Goal: Information Seeking & Learning: Learn about a topic

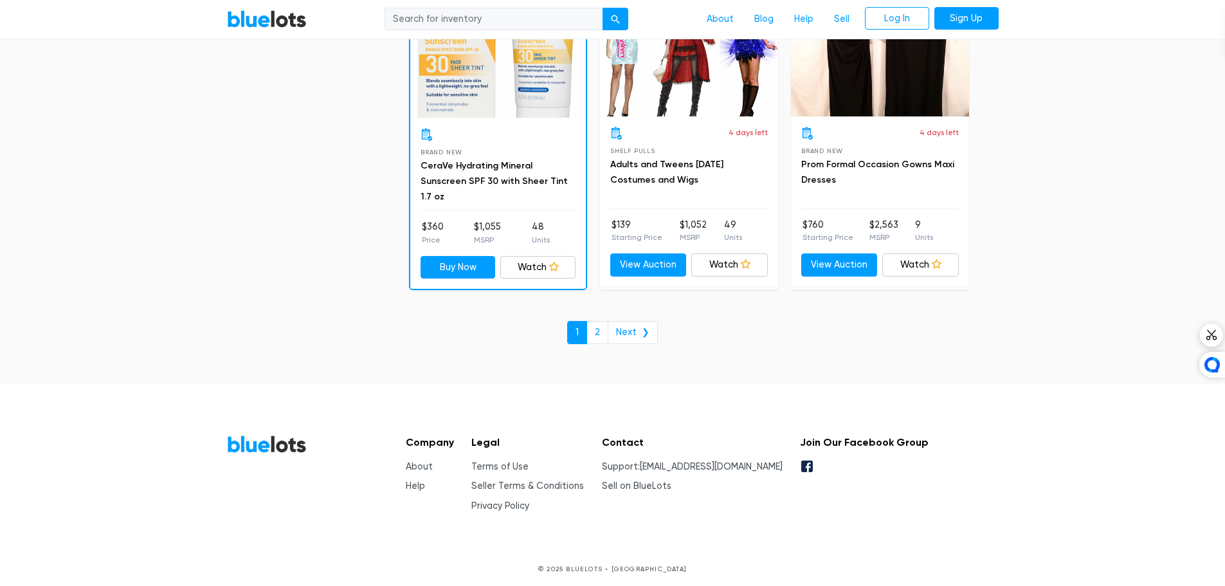
scroll to position [5564, 0]
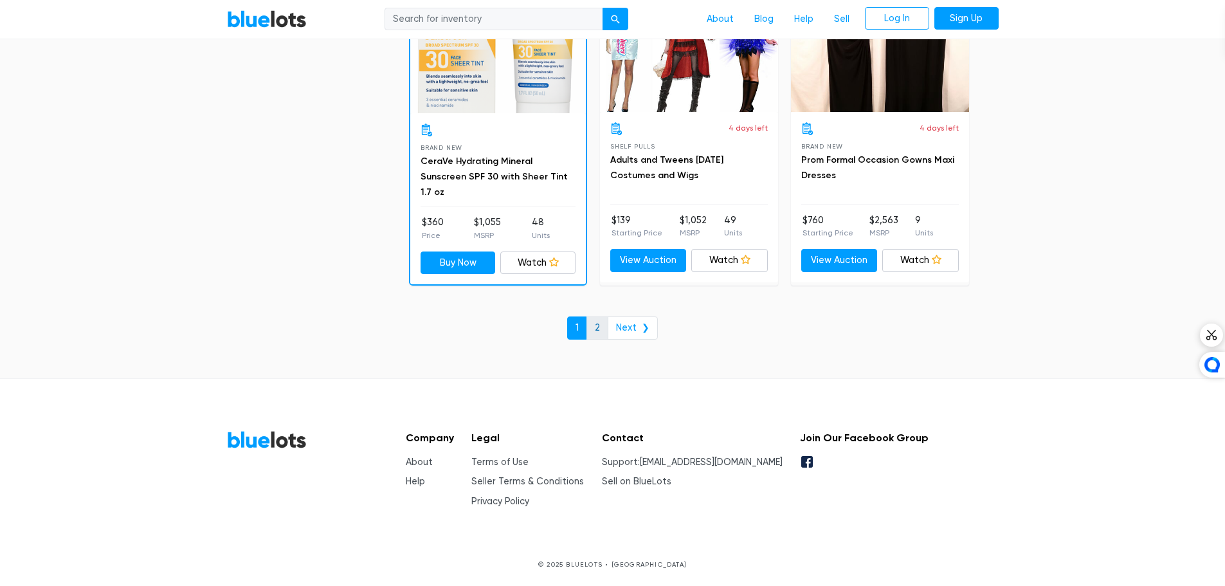
click at [595, 325] on link "2" at bounding box center [597, 327] width 22 height 23
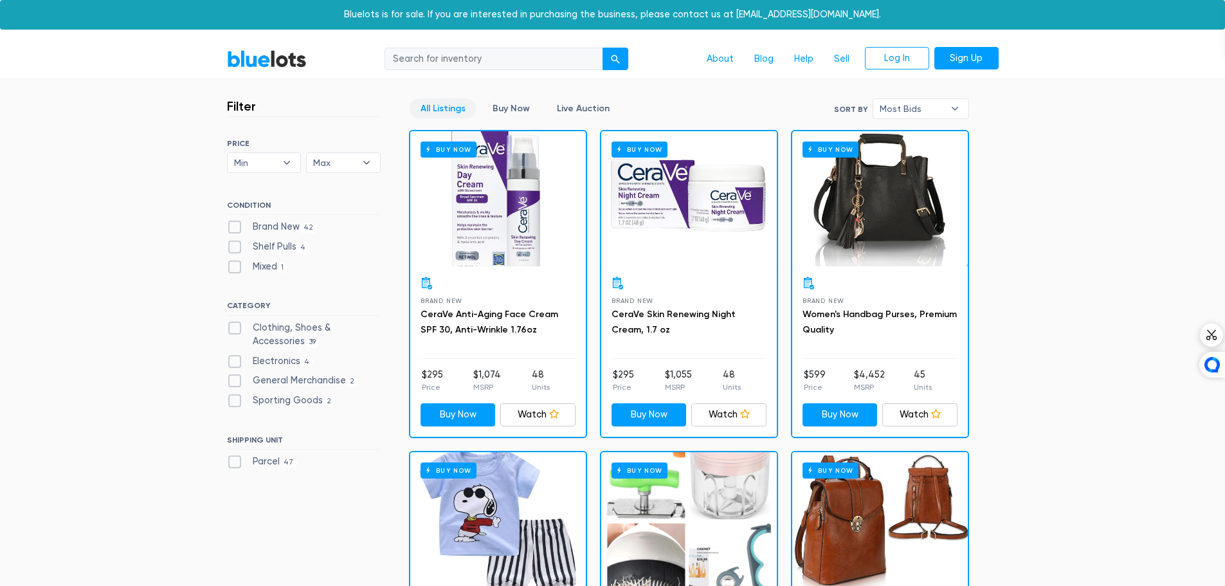
click at [230, 228] on label "Brand New 42" at bounding box center [272, 227] width 91 height 14
click at [230, 228] on New"] "Brand New 42" at bounding box center [231, 224] width 8 height 8
checkbox New"] "true"
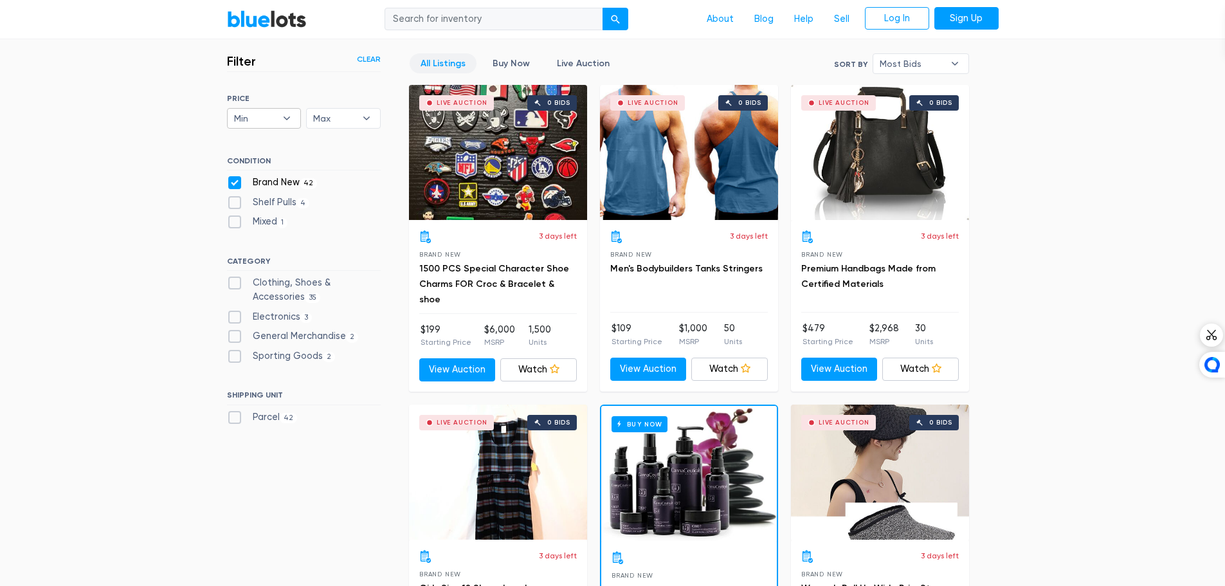
scroll to position [346, 0]
